Goal: Check status: Check status

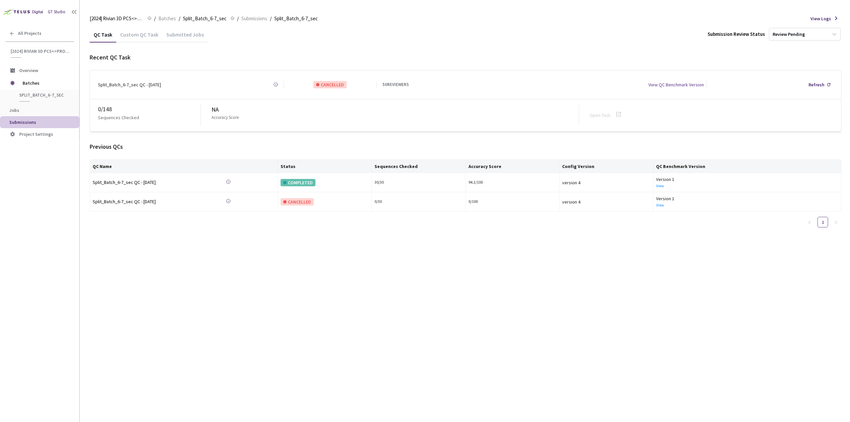
click at [138, 38] on div "Custom QC Task" at bounding box center [139, 36] width 46 height 11
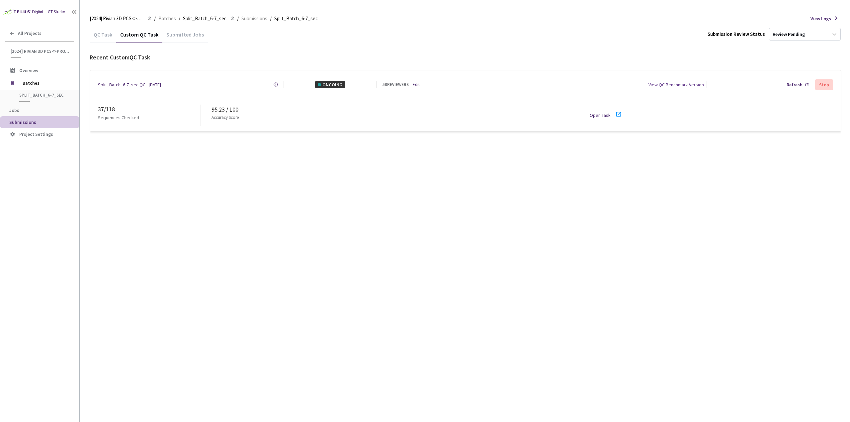
click at [453, 113] on icon at bounding box center [619, 114] width 8 height 8
click at [221, 105] on div "95.23 / 100" at bounding box center [395, 109] width 367 height 9
click at [262, 191] on div "QC Task Custom QC Task Submitted Jobs Submission Review Status Review Pending R…" at bounding box center [466, 224] width 752 height 395
